Goal: Task Accomplishment & Management: Manage account settings

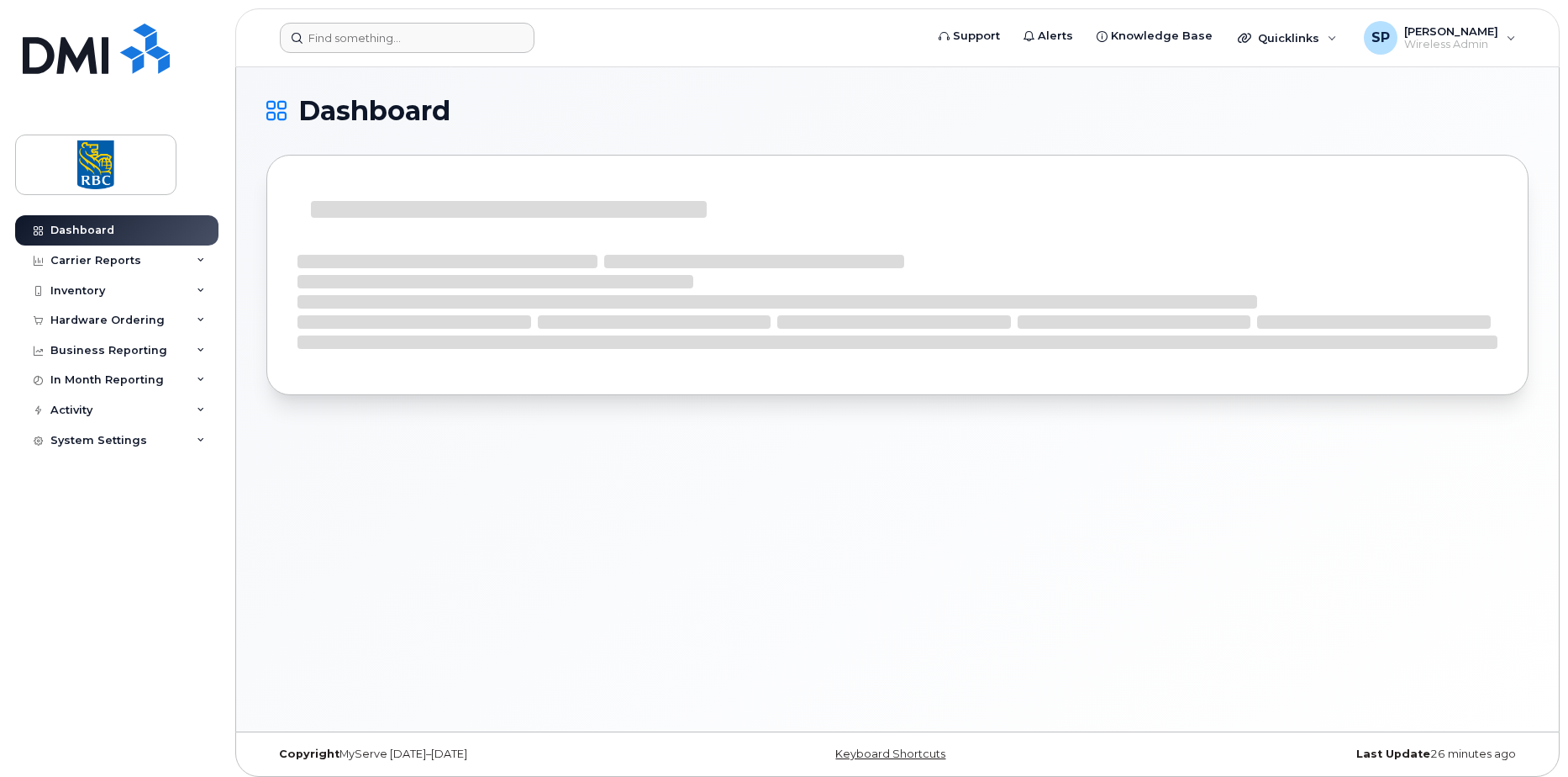
drag, startPoint x: 292, startPoint y: 57, endPoint x: 325, endPoint y: 48, distance: 34.2
click at [292, 57] on header "Support Alerts Knowledge Base Quicklinks Suspend / Cancel Device Change SIM Car…" at bounding box center [898, 38] width 1325 height 59
click at [332, 45] on input at bounding box center [407, 37] width 254 height 30
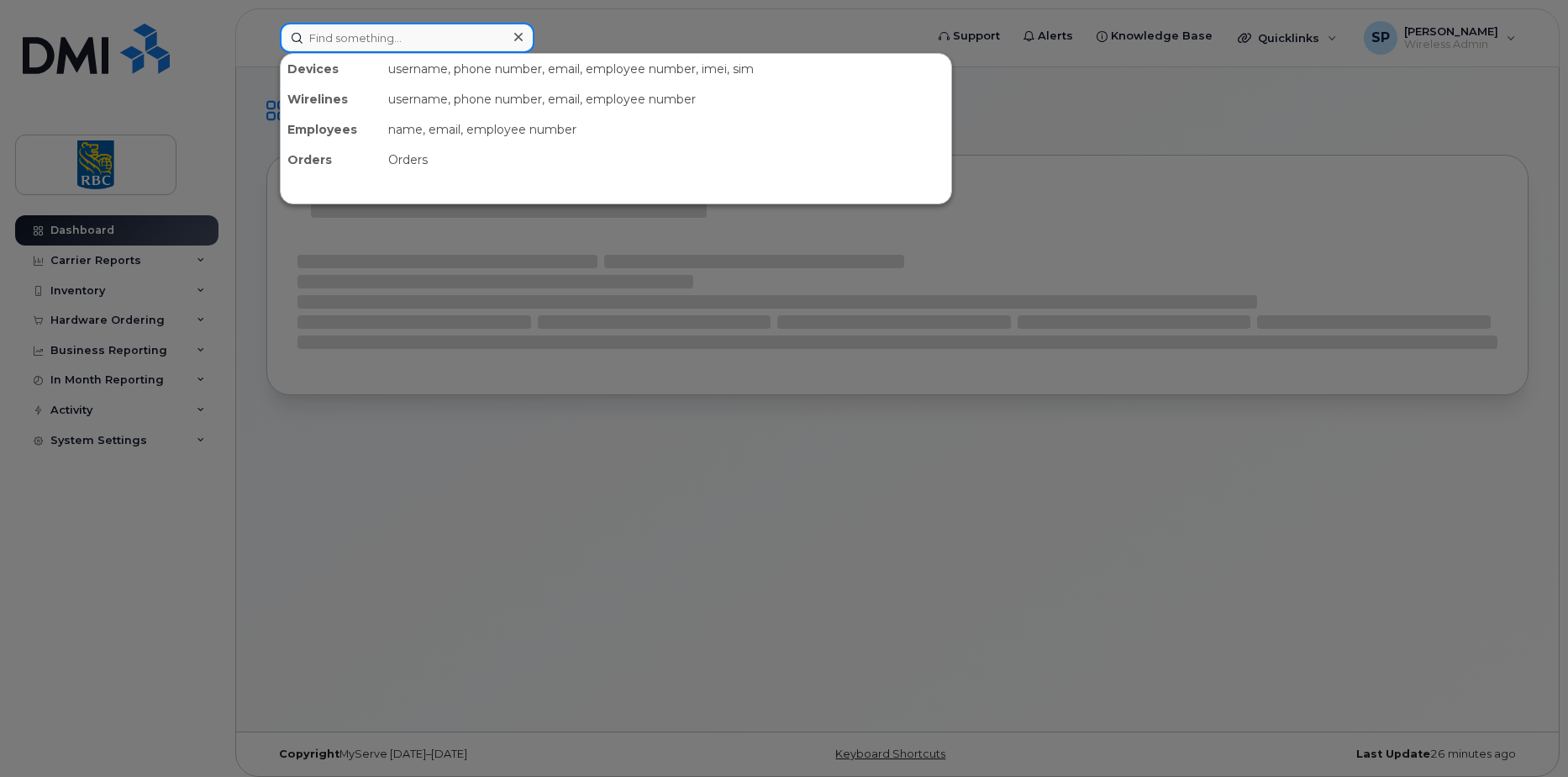
paste input "4374515793"
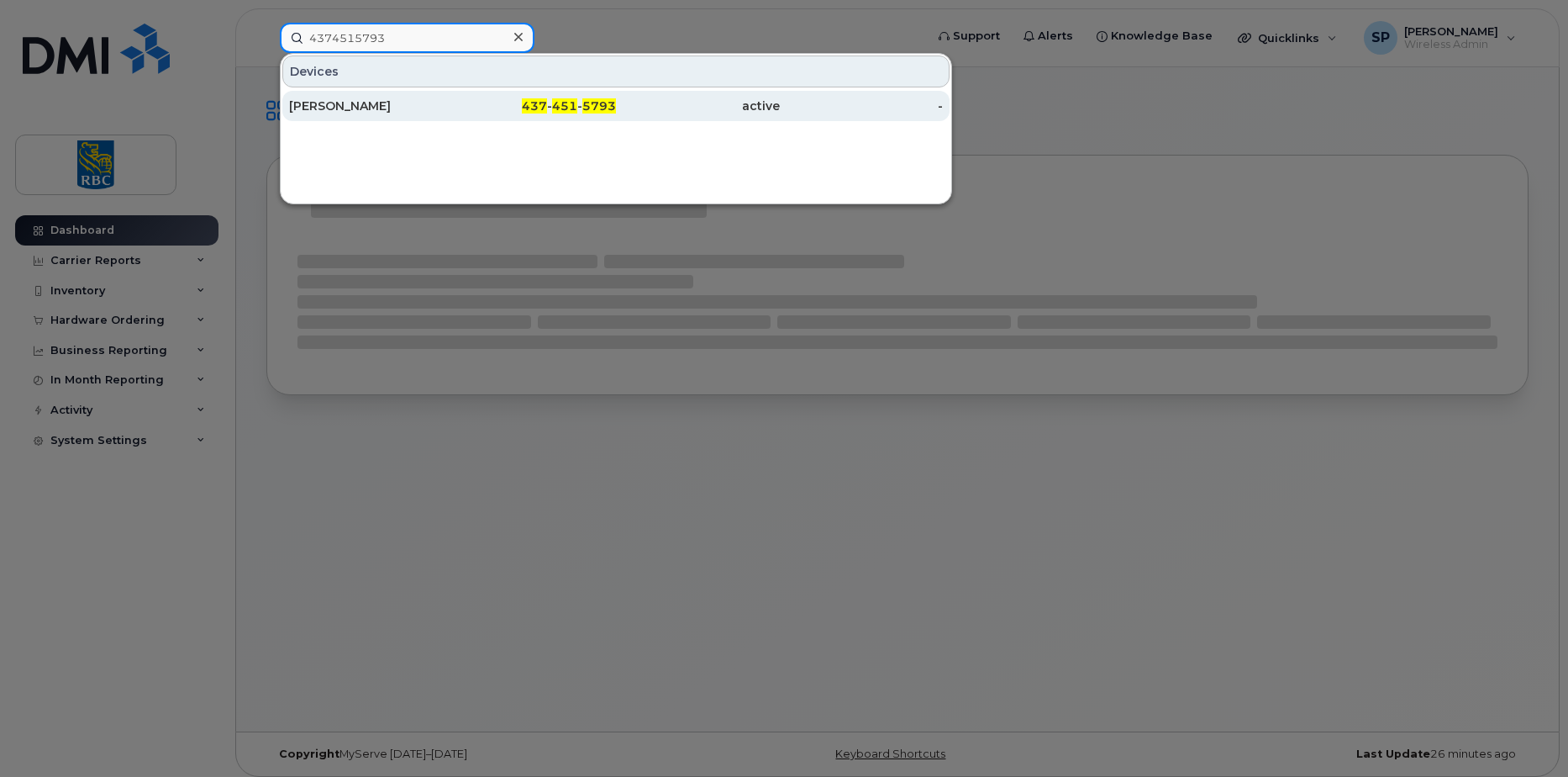
type input "4374515793"
click at [347, 104] on div "[PERSON_NAME]" at bounding box center [371, 106] width 164 height 16
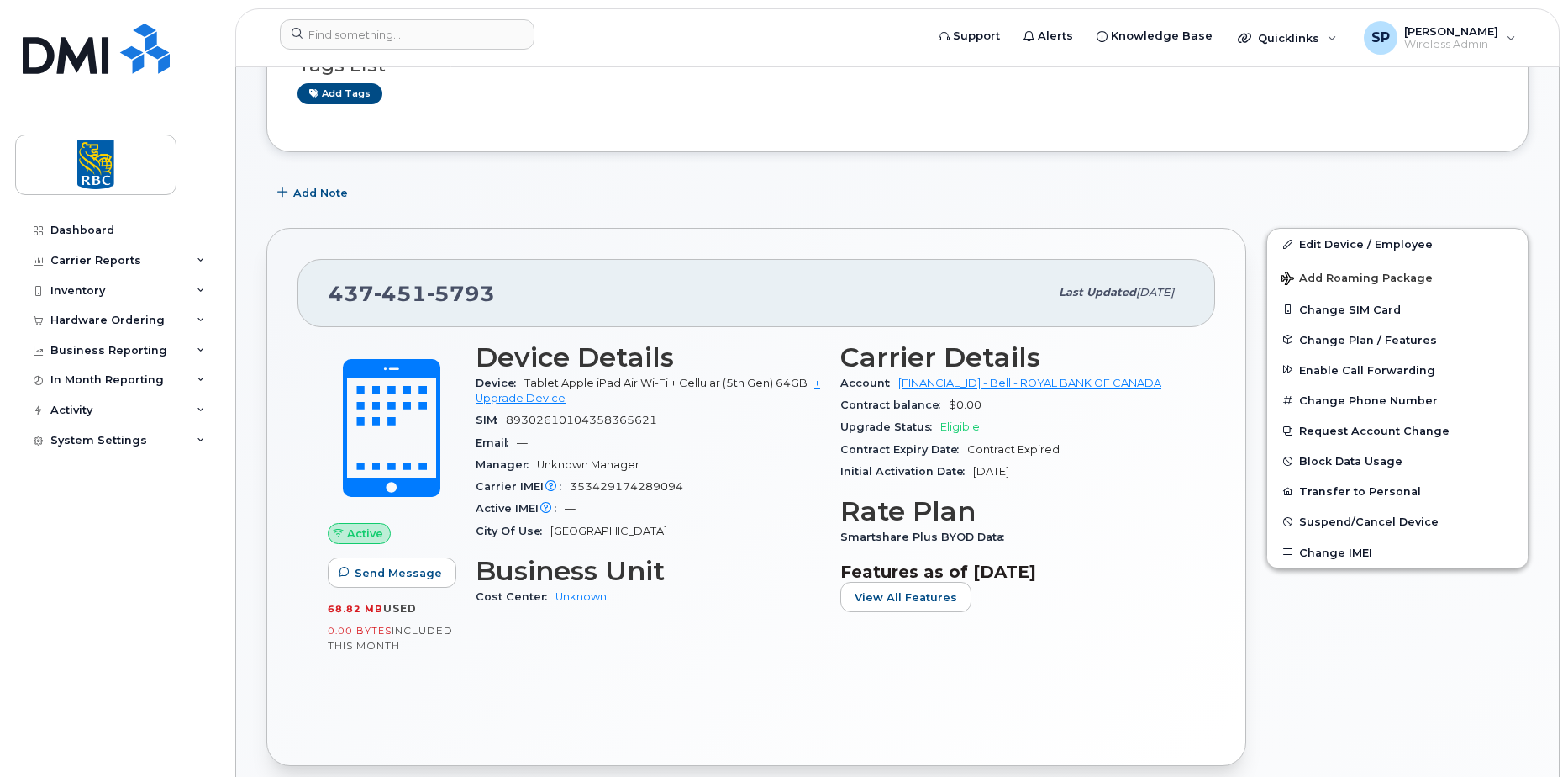
scroll to position [168, 0]
click at [1321, 520] on span "Suspend/Cancel Device" at bounding box center [1368, 520] width 139 height 13
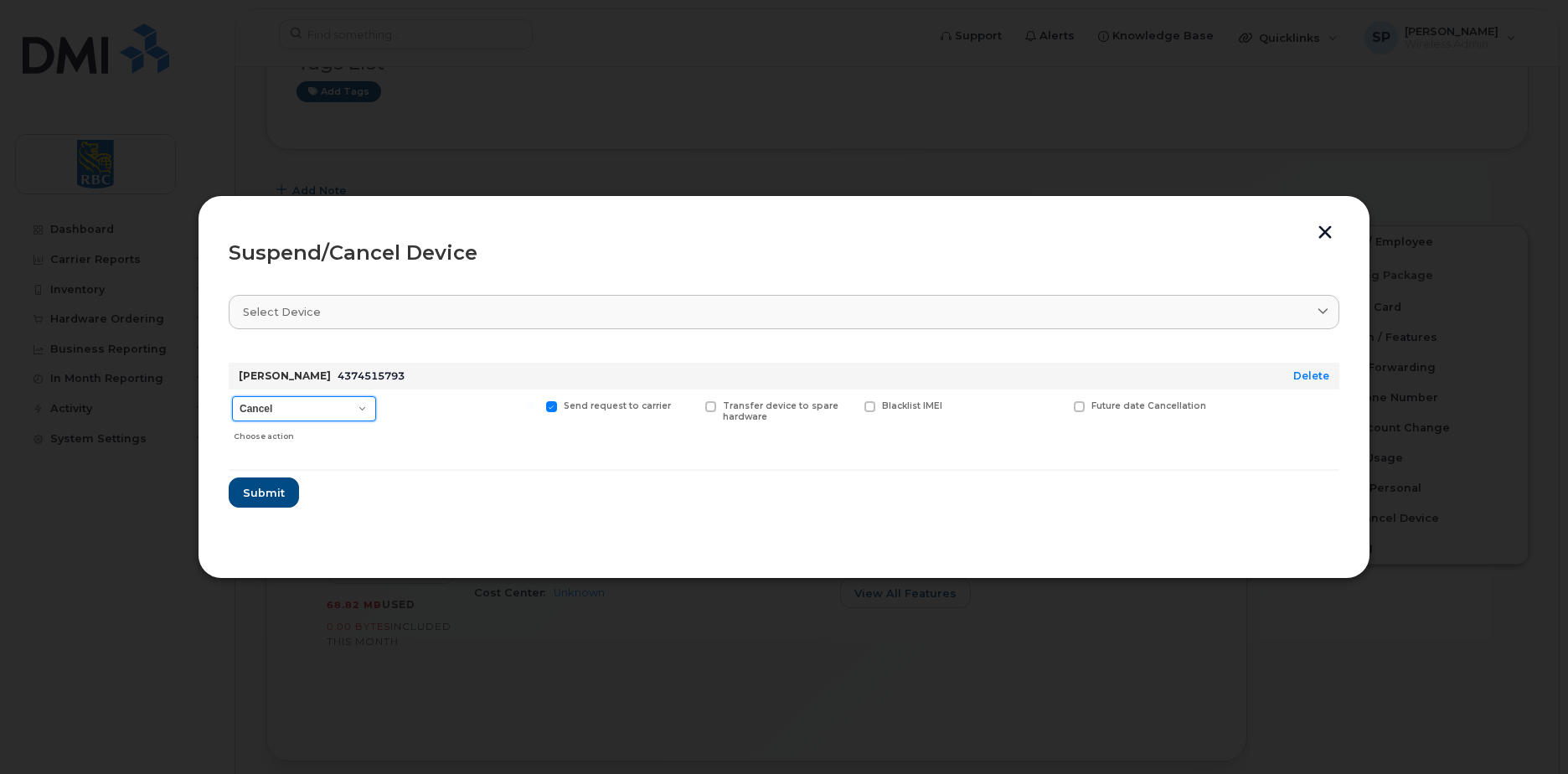
click at [294, 409] on select "Cancel Suspend - Extend Suspension Suspend - Reduced Rate Suspend - Full Rate S…" at bounding box center [303, 409] width 144 height 25
select select "[object Object]"
click at [232, 396] on select "Cancel Suspend - Extend Suspension Suspend - Reduced Rate Suspend - Full Rate S…" at bounding box center [303, 409] width 144 height 25
click at [258, 490] on span "Submit" at bounding box center [263, 493] width 42 height 16
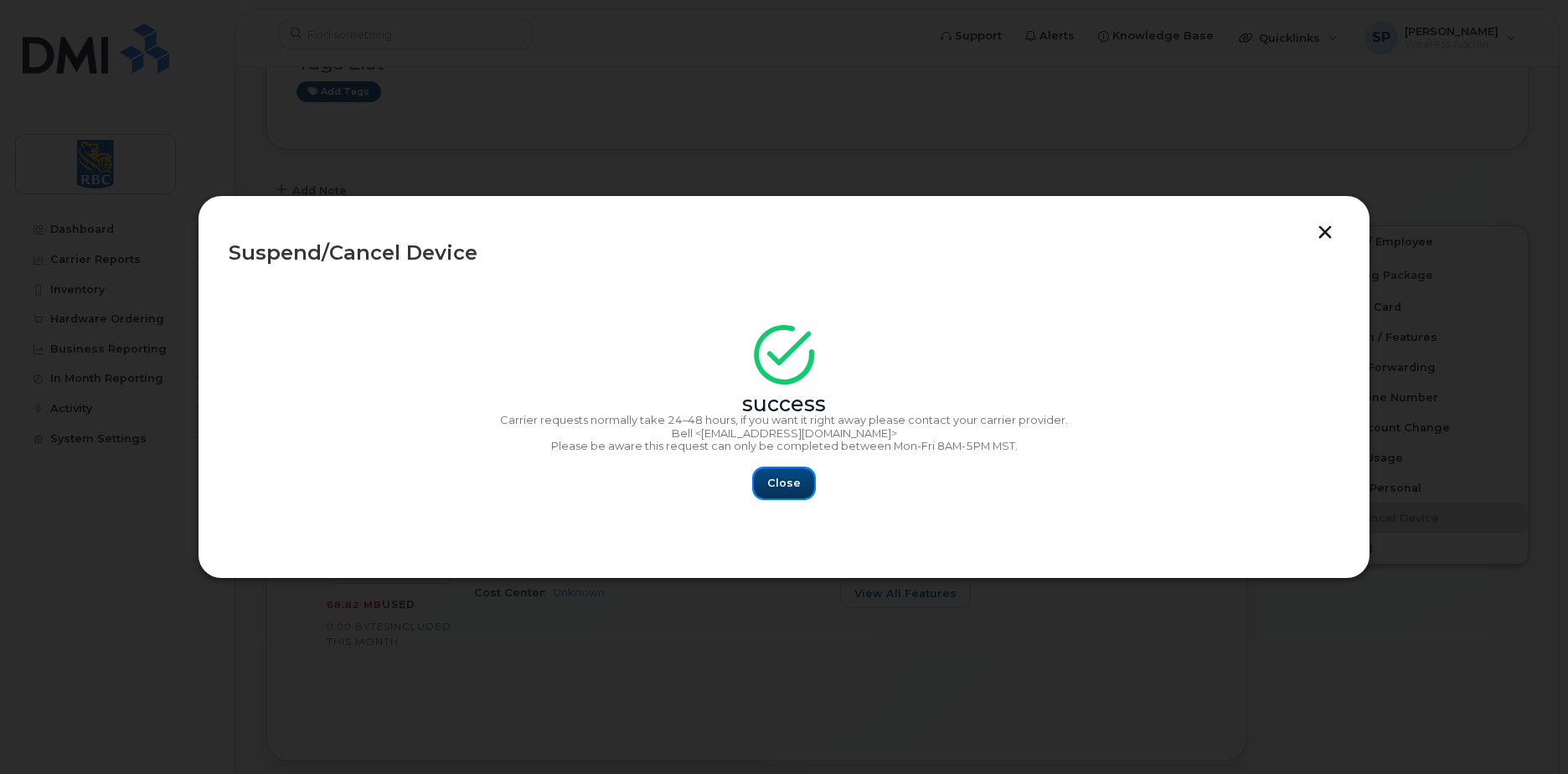
click at [773, 486] on span "Close" at bounding box center [784, 483] width 34 height 16
